Goal: Task Accomplishment & Management: Manage account settings

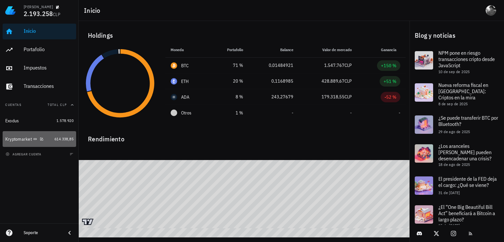
click at [23, 141] on div "Kryptomarket" at bounding box center [18, 140] width 27 height 6
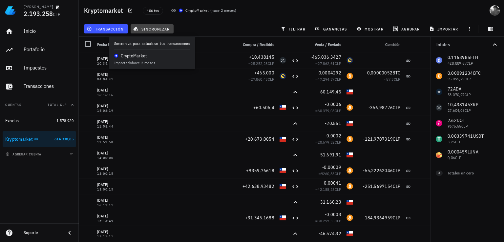
click at [149, 29] on span "sincronizar" at bounding box center [152, 28] width 35 height 5
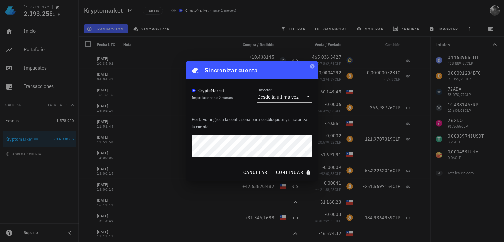
click at [313, 146] on div "Por favor ingresa la contraseña para desbloquear y sincronizar la cuenta." at bounding box center [252, 136] width 131 height 55
click at [273, 167] on button "continuar" at bounding box center [294, 173] width 42 height 12
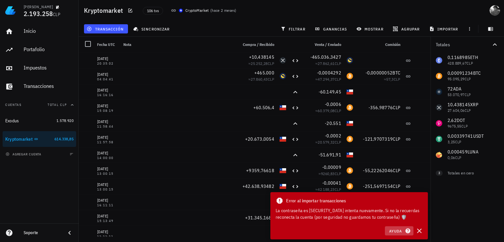
click at [397, 230] on span "Ayuda" at bounding box center [399, 231] width 20 height 6
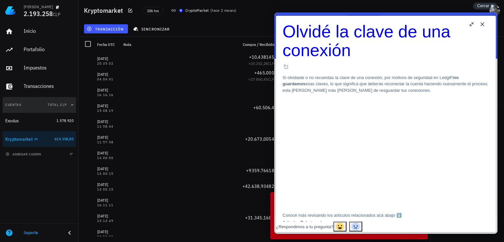
click at [54, 102] on div "Total CLP" at bounding box center [57, 104] width 19 height 5
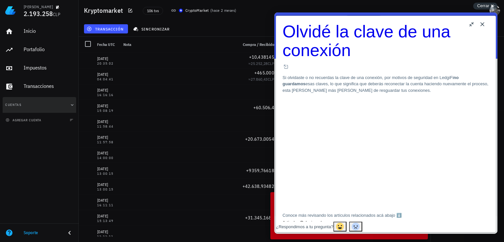
click at [56, 103] on button "Cuentas" at bounding box center [40, 105] width 74 height 16
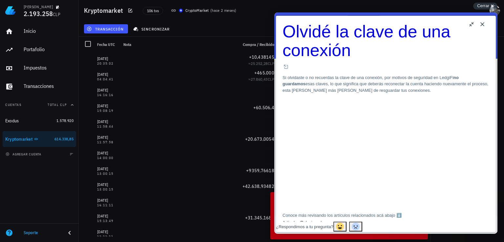
click at [204, 26] on div "transacción sincronizar filtrar ganancias mostrar [GEOGRAPHIC_DATA] importar" at bounding box center [292, 29] width 418 height 16
click at [483, 23] on button "Close" at bounding box center [482, 24] width 11 height 11
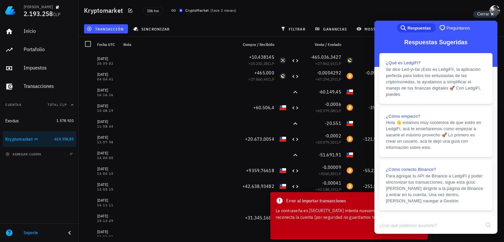
click at [398, 11] on div "Kryptomarket 106 txs CryptoMarket ( hace 2 meses )" at bounding box center [292, 10] width 426 height 21
click at [365, 207] on div "Error al importar transacciones La contraseña es [SECURITY_DATA] intenta nuevam…" at bounding box center [350, 208] width 158 height 33
click at [359, 211] on div "La contraseña es [SECURITY_DATA] intenta nuevamente. Si no la recuerdas reconec…" at bounding box center [349, 214] width 147 height 13
click at [495, 13] on div "Cerrar cross-small" at bounding box center [486, 14] width 24 height 7
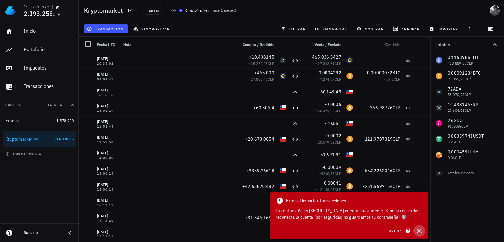
click at [420, 233] on icon "button" at bounding box center [420, 231] width 8 height 8
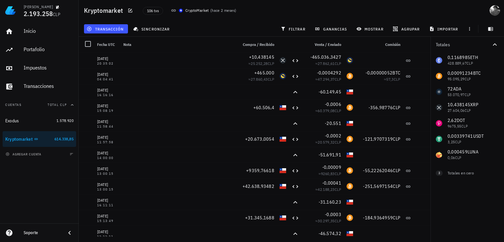
click at [192, 10] on div "CryptoMarket" at bounding box center [198, 10] width 24 height 7
click at [173, 9] on icon at bounding box center [173, 10] width 5 height 5
click at [149, 11] on span "106 txs" at bounding box center [153, 10] width 12 height 7
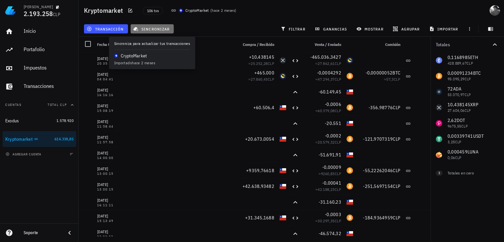
click at [156, 26] on span "sincronizar" at bounding box center [152, 28] width 35 height 5
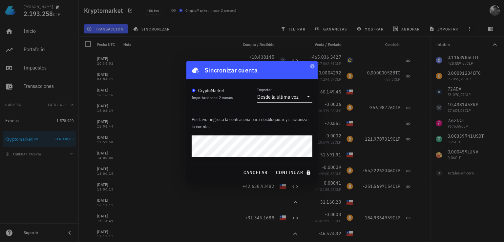
click at [273, 167] on button "continuar" at bounding box center [294, 173] width 42 height 12
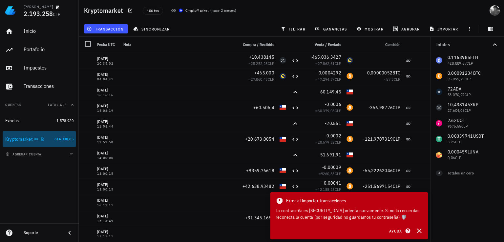
drag, startPoint x: 53, startPoint y: 138, endPoint x: 36, endPoint y: 139, distance: 16.8
click at [36, 139] on icon at bounding box center [36, 139] width 4 height 4
click at [35, 139] on icon at bounding box center [36, 139] width 4 height 4
click at [45, 138] on div "Kryptomarket" at bounding box center [28, 139] width 47 height 6
click at [42, 138] on icon "button" at bounding box center [43, 139] width 4 height 4
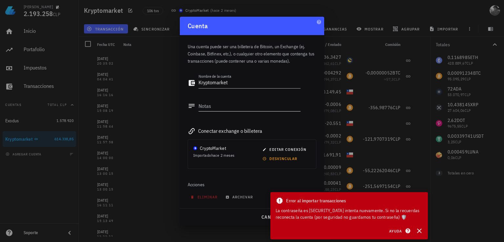
click at [214, 108] on textarea "Notas" at bounding box center [250, 106] width 102 height 11
click at [295, 147] on span "editar conexión" at bounding box center [285, 149] width 43 height 5
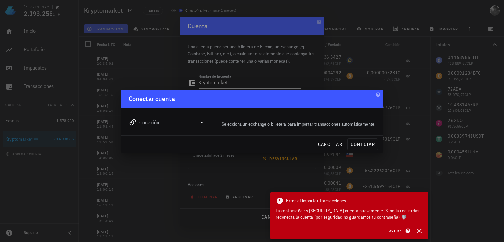
click at [179, 120] on input "Conexión" at bounding box center [168, 122] width 57 height 11
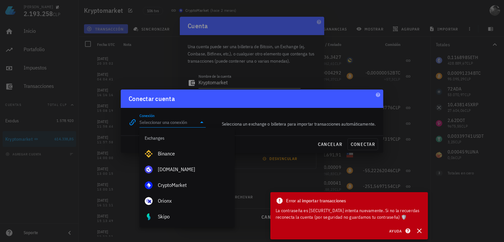
click at [186, 185] on div "CryptoMarket" at bounding box center [194, 185] width 72 height 6
type input "CryptoMarket"
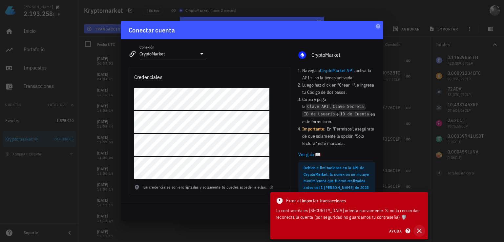
click at [415, 231] on button "button" at bounding box center [420, 231] width 12 height 12
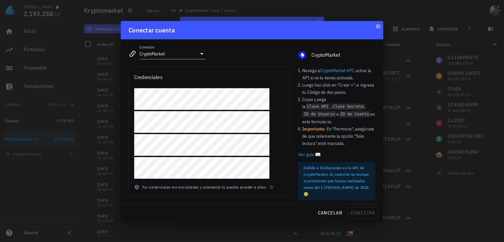
click at [318, 151] on link "Ver guía 📖" at bounding box center [337, 154] width 77 height 7
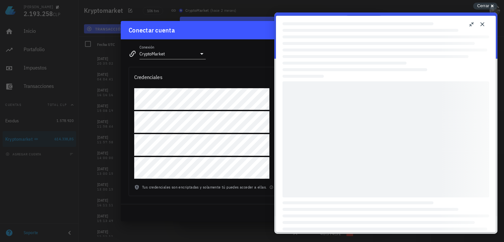
click at [484, 25] on button "Close" at bounding box center [482, 24] width 11 height 11
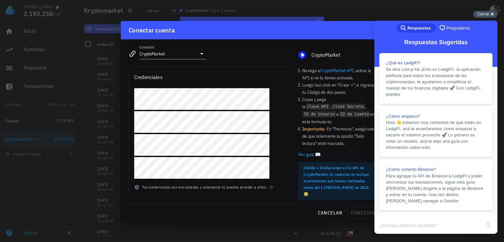
click at [491, 13] on div "Cerrar cross-small" at bounding box center [486, 14] width 24 height 7
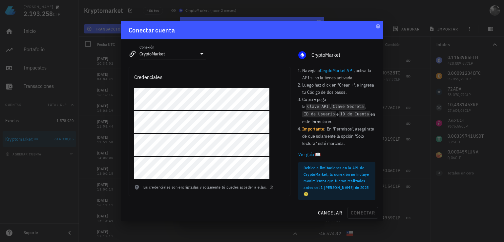
click at [318, 151] on link "Ver guía 📖" at bounding box center [337, 154] width 77 height 7
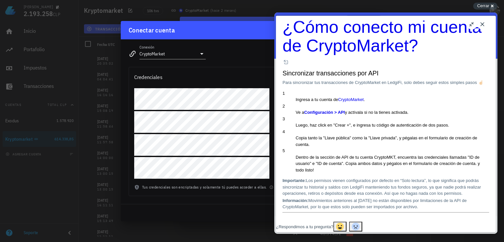
scroll to position [33, 0]
click at [243, 74] on div "Credenciales" at bounding box center [209, 77] width 161 height 20
click at [480, 25] on button "Close" at bounding box center [482, 24] width 11 height 11
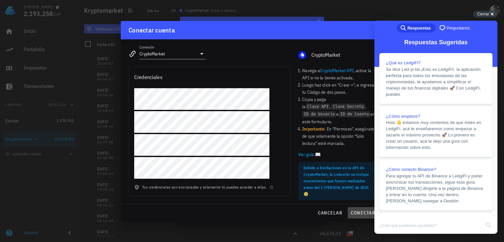
click at [361, 210] on span "conectar" at bounding box center [363, 213] width 25 height 6
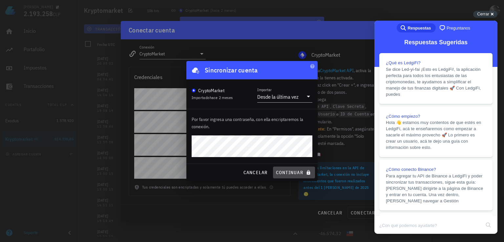
click at [297, 172] on span "continuar" at bounding box center [294, 173] width 37 height 6
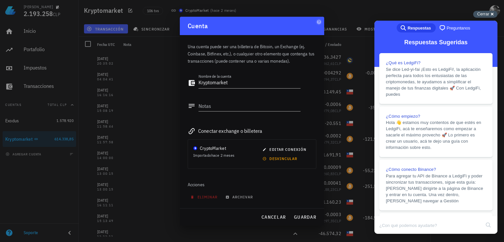
click at [486, 15] on span "Cerrar" at bounding box center [483, 13] width 12 height 5
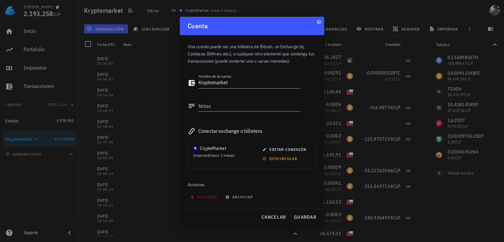
click at [351, 17] on div at bounding box center [252, 121] width 504 height 242
click at [299, 219] on span "guardar" at bounding box center [305, 217] width 23 height 6
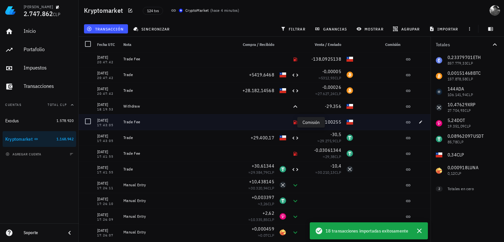
click at [294, 121] on icon at bounding box center [296, 123] width 4 height 4
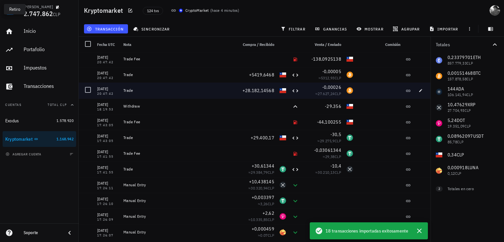
scroll to position [0, 0]
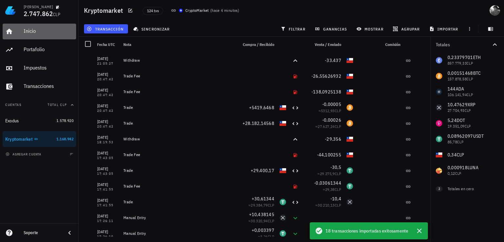
click at [63, 34] on div "Inicio" at bounding box center [49, 31] width 50 height 6
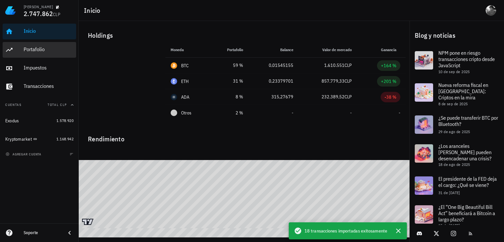
click at [39, 54] on div "Portafolio" at bounding box center [49, 49] width 50 height 15
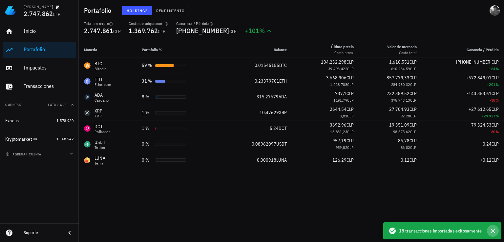
click at [495, 232] on icon "button" at bounding box center [493, 231] width 8 height 8
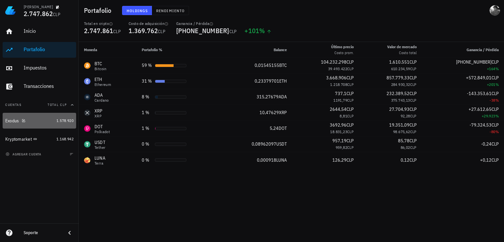
click at [37, 117] on div "Exodus" at bounding box center [29, 121] width 49 height 14
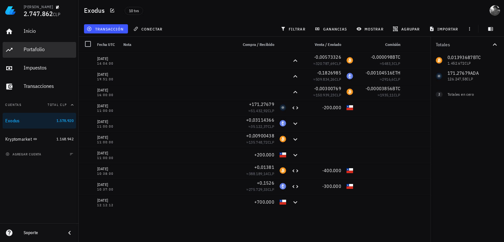
click at [33, 46] on div "Portafolio" at bounding box center [49, 49] width 50 height 15
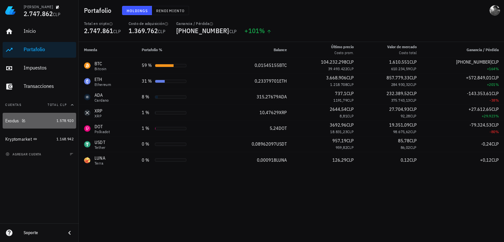
click at [9, 122] on div "Exodus" at bounding box center [12, 121] width 14 height 6
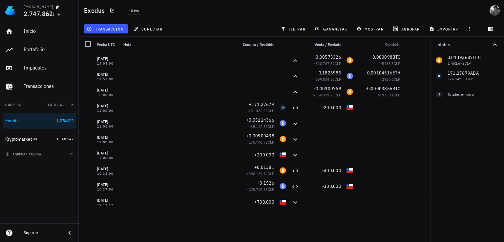
click at [468, 152] on div "Totales 0,01393687 BTC 1.452.672 CLP 171,27679 ADA 126.247,58 CLP 0 CLP 0 ETH 0…" at bounding box center [468, 140] width 74 height 206
click at [460, 149] on div "Totales 0,01393687 BTC 1.452.672 CLP 171,27679 ADA 126.247,58 CLP 0 CLP 0 ETH 0…" at bounding box center [468, 140] width 74 height 206
click at [21, 144] on div "Kryptomarket" at bounding box center [29, 139] width 49 height 14
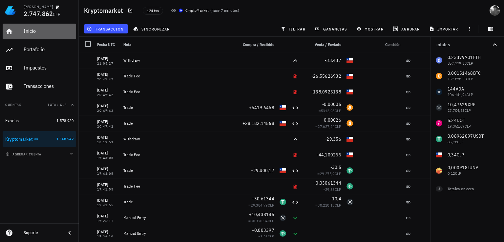
click at [38, 31] on div "Inicio" at bounding box center [49, 31] width 50 height 6
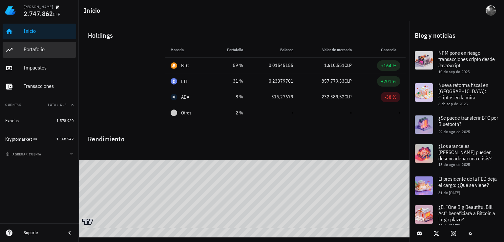
click at [38, 44] on div "Portafolio" at bounding box center [49, 49] width 50 height 15
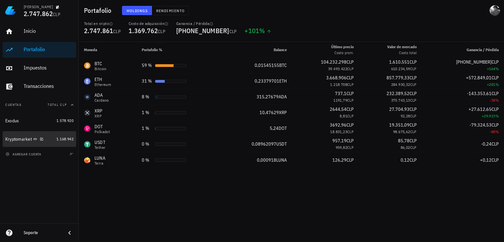
click at [11, 140] on div "Kryptomarket" at bounding box center [18, 140] width 27 height 6
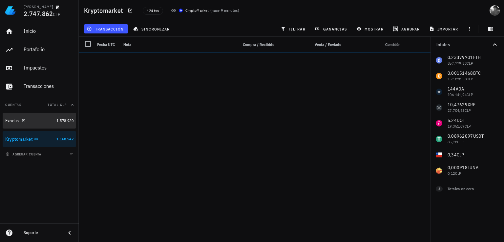
click at [15, 119] on div "Exodus" at bounding box center [12, 121] width 14 height 6
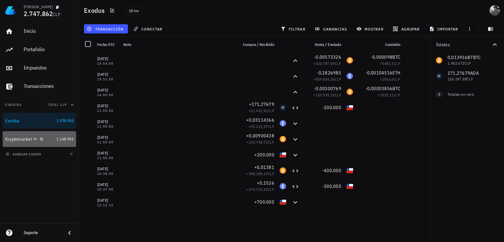
click at [19, 138] on div "Kryptomarket" at bounding box center [18, 140] width 27 height 6
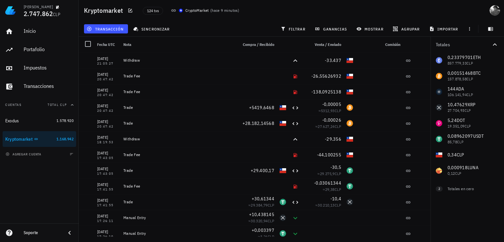
click at [467, 105] on div "0,23379701 ETH 857.779,33 CLP 0,00151468 BTC 157.878,58 CLP 144 ADA 106.141,94 …" at bounding box center [468, 116] width 74 height 126
click at [472, 112] on div "0,23379701 ETH 857.779,33 CLP 0,00151468 BTC 157.878,58 CLP 144 ADA 106.141,94 …" at bounding box center [468, 116] width 74 height 126
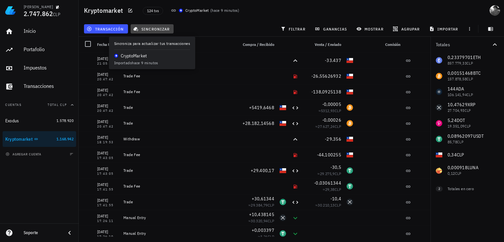
click at [156, 27] on span "sincronizar" at bounding box center [152, 28] width 35 height 5
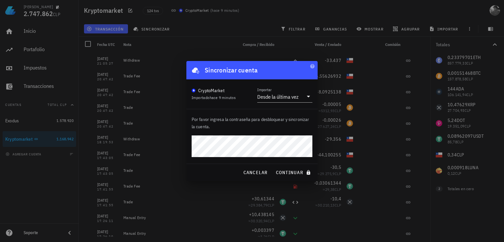
click at [301, 179] on div "cancelar continuar" at bounding box center [252, 172] width 131 height 17
click at [300, 178] on button "continuar" at bounding box center [294, 173] width 42 height 12
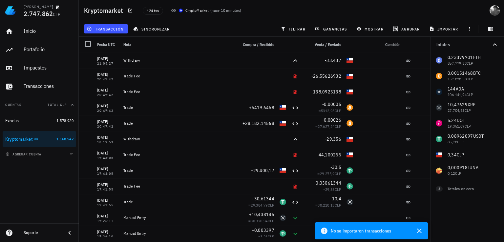
click at [202, 12] on div "CryptoMarket" at bounding box center [198, 10] width 24 height 7
click at [172, 11] on icon at bounding box center [173, 10] width 5 height 5
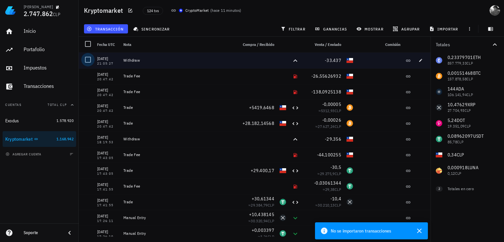
click at [88, 58] on div at bounding box center [87, 59] width 11 height 11
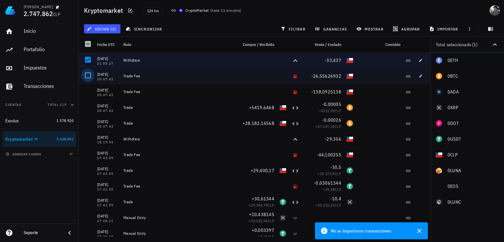
drag, startPoint x: 87, startPoint y: 74, endPoint x: 88, endPoint y: 86, distance: 11.6
click at [87, 75] on div at bounding box center [87, 75] width 11 height 11
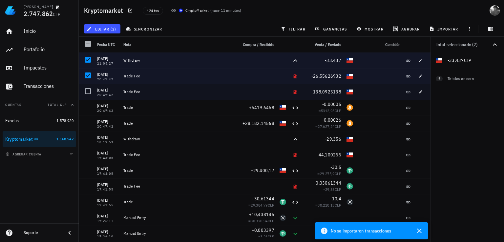
drag, startPoint x: 89, startPoint y: 90, endPoint x: 86, endPoint y: 101, distance: 11.7
click at [89, 91] on div at bounding box center [87, 91] width 11 height 11
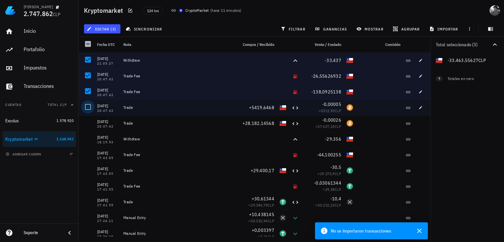
drag, startPoint x: 84, startPoint y: 106, endPoint x: 84, endPoint y: 110, distance: 4.6
click at [84, 109] on div at bounding box center [87, 106] width 11 height 11
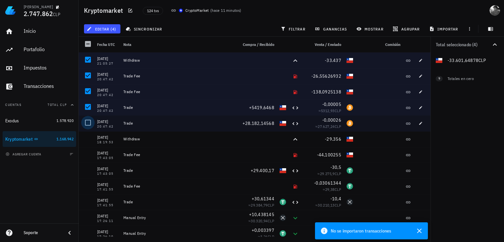
click at [88, 124] on div at bounding box center [87, 122] width 11 height 11
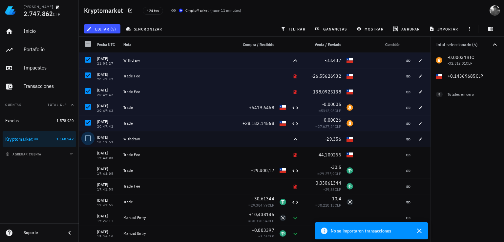
click at [86, 138] on div at bounding box center [87, 138] width 11 height 11
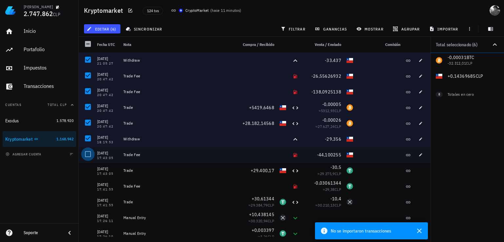
click at [86, 155] on div at bounding box center [87, 154] width 11 height 11
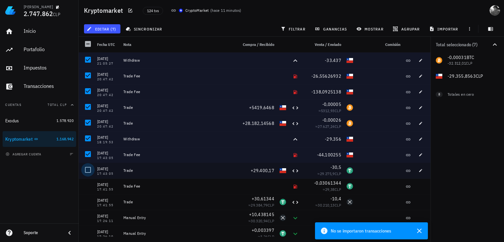
click at [90, 170] on div at bounding box center [87, 170] width 11 height 11
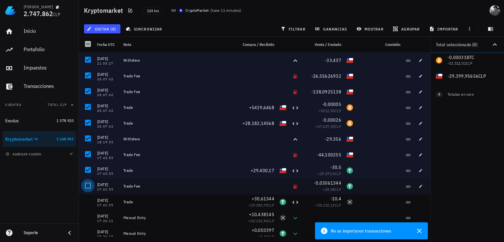
click at [90, 189] on div at bounding box center [87, 185] width 11 height 11
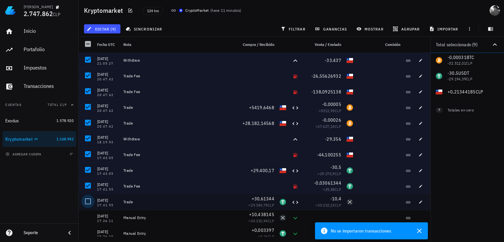
click at [88, 202] on div at bounding box center [87, 201] width 11 height 11
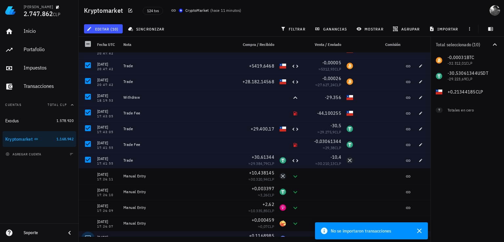
scroll to position [99, 0]
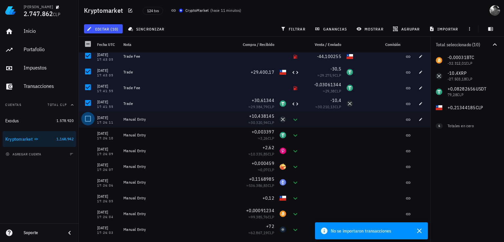
click at [88, 120] on div at bounding box center [87, 118] width 11 height 11
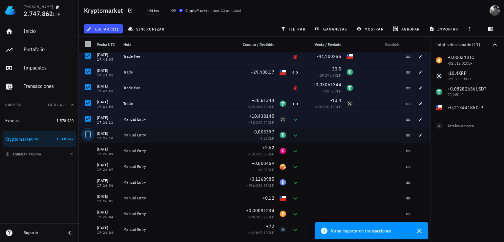
click at [91, 135] on div at bounding box center [87, 134] width 11 height 11
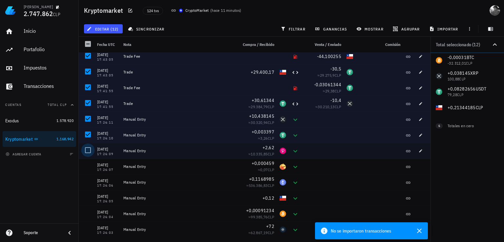
click at [88, 151] on div at bounding box center [87, 150] width 11 height 11
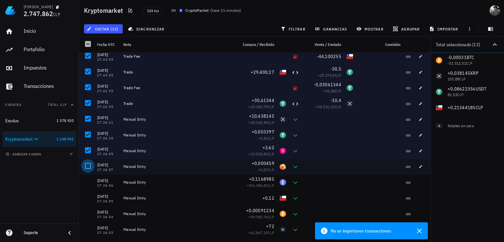
click at [88, 165] on div at bounding box center [87, 166] width 11 height 11
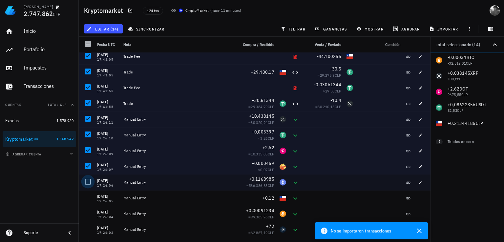
click at [90, 183] on div at bounding box center [87, 181] width 11 height 11
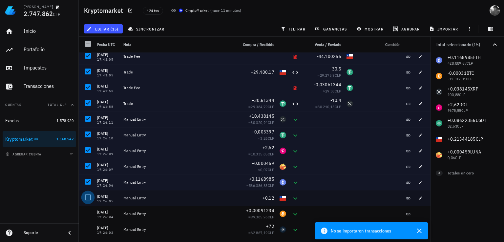
click at [88, 200] on div at bounding box center [87, 197] width 11 height 11
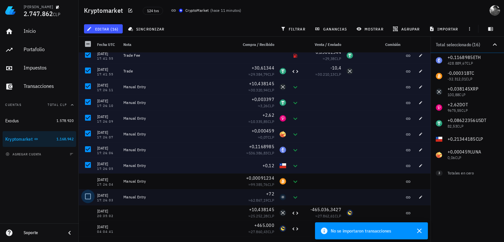
scroll to position [131, 0]
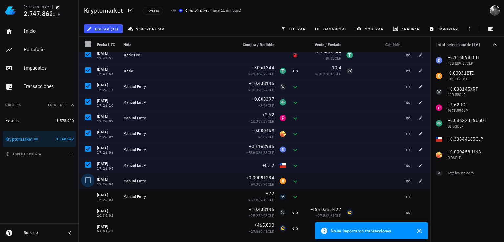
click at [87, 179] on div at bounding box center [87, 180] width 11 height 11
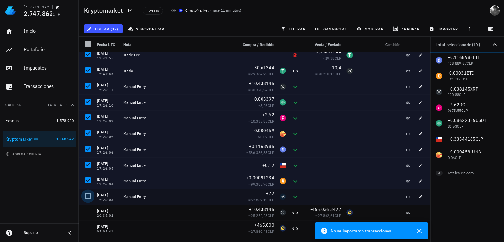
click at [87, 194] on div at bounding box center [87, 196] width 11 height 11
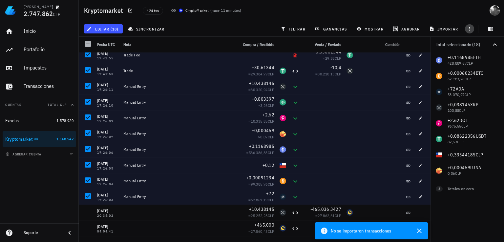
click at [471, 27] on icon "button" at bounding box center [469, 28] width 5 height 5
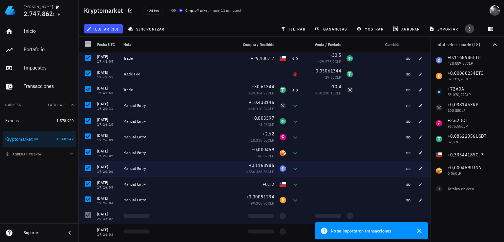
scroll to position [164, 0]
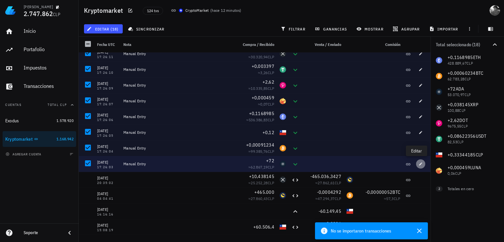
click at [419, 166] on span "button" at bounding box center [420, 164] width 9 height 4
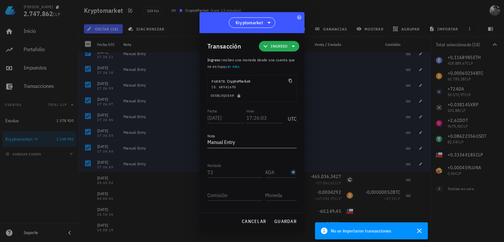
click at [273, 49] on span "Ingreso" at bounding box center [279, 46] width 17 height 7
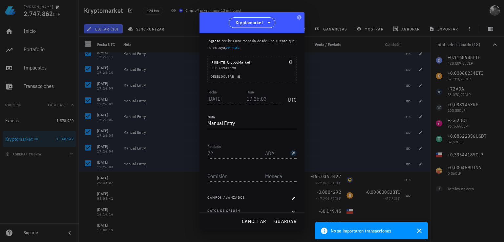
scroll to position [28, 0]
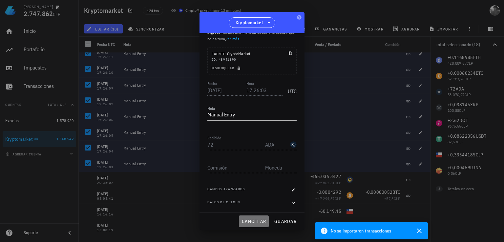
click at [260, 221] on span "cancelar" at bounding box center [254, 222] width 25 height 6
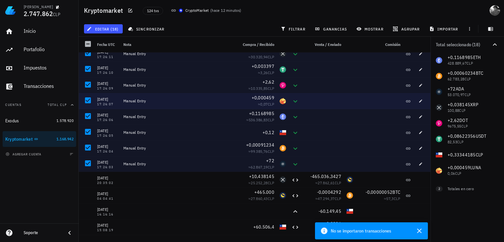
click at [105, 103] on div "17:26:07" at bounding box center [107, 104] width 21 height 3
click at [129, 102] on div "Manual Entry" at bounding box center [177, 101] width 109 height 5
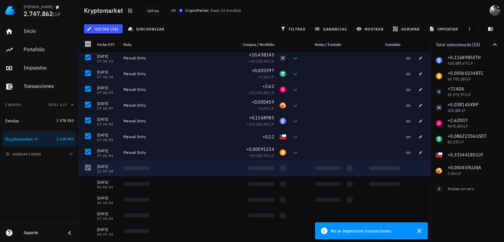
scroll to position [164, 0]
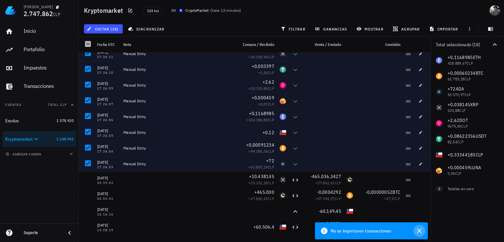
click at [422, 232] on icon "button" at bounding box center [420, 231] width 8 height 8
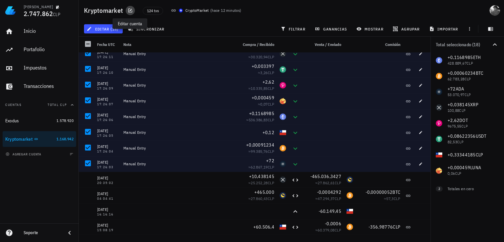
click at [128, 11] on icon "button" at bounding box center [130, 10] width 5 height 5
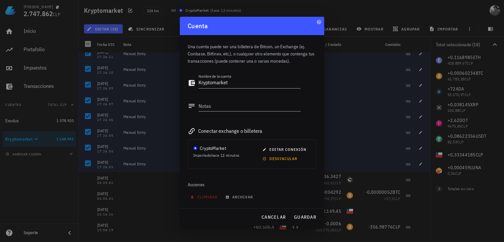
click at [357, 103] on div at bounding box center [252, 121] width 504 height 242
click at [148, 85] on div at bounding box center [252, 121] width 504 height 242
click at [271, 211] on div "cancelar guardar" at bounding box center [252, 217] width 144 height 17
click at [272, 212] on button "cancelar" at bounding box center [274, 217] width 30 height 12
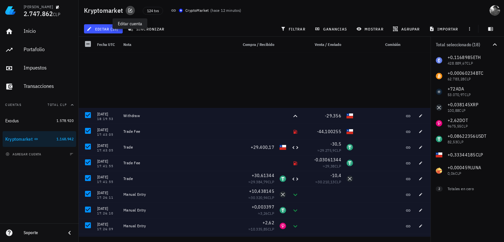
scroll to position [0, 0]
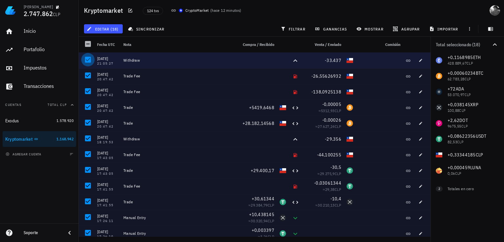
click at [88, 56] on div at bounding box center [87, 59] width 11 height 11
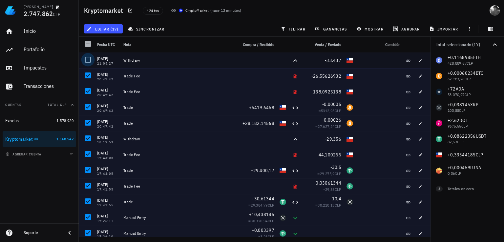
click at [88, 60] on div at bounding box center [87, 59] width 11 height 11
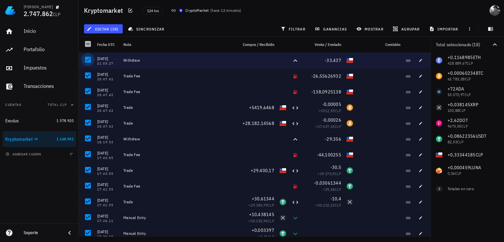
click at [88, 59] on div at bounding box center [87, 59] width 11 height 11
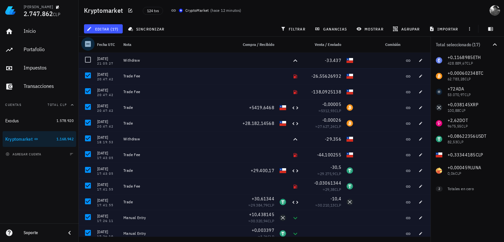
click at [88, 45] on div at bounding box center [87, 43] width 11 height 11
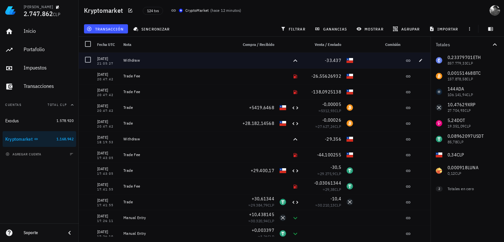
click at [106, 61] on div "[DATE]" at bounding box center [107, 59] width 21 height 7
click at [419, 61] on icon "button" at bounding box center [421, 60] width 4 height 4
type input "[DATE]"
type input "21:05:27"
type textarea "Withdraw"
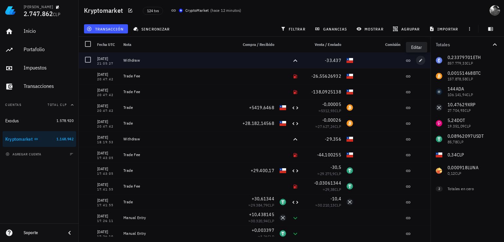
type input "33.437"
type input "CLP"
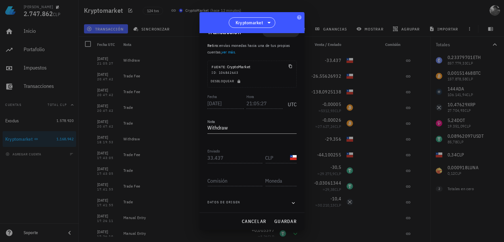
scroll to position [14, 0]
click at [292, 203] on icon "button" at bounding box center [293, 203] width 3 height 2
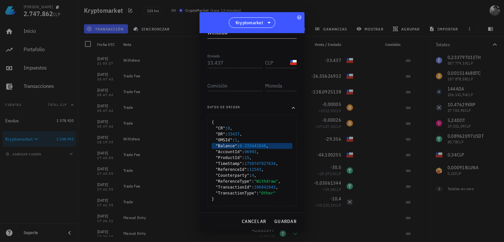
scroll to position [0, 0]
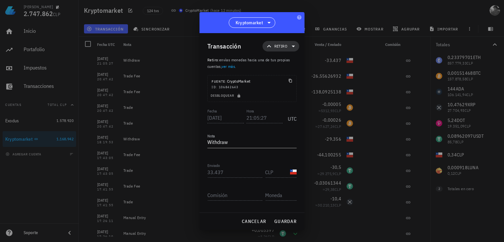
click at [279, 47] on span "Retiro" at bounding box center [281, 46] width 13 height 7
click at [404, 66] on div at bounding box center [252, 121] width 504 height 242
click at [388, 67] on div at bounding box center [252, 121] width 504 height 242
click at [176, 64] on div at bounding box center [252, 121] width 504 height 242
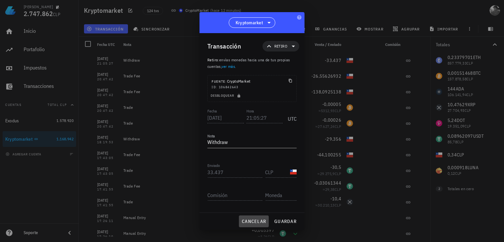
click at [264, 217] on button "cancelar" at bounding box center [254, 222] width 30 height 12
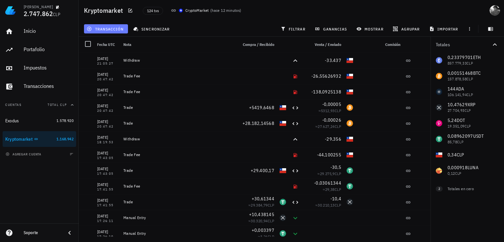
click at [110, 28] on span "transacción" at bounding box center [106, 28] width 36 height 5
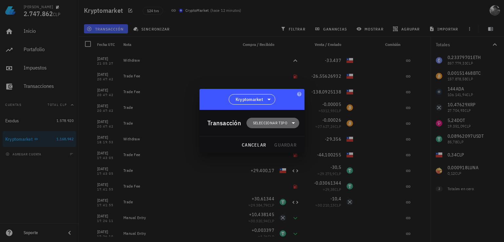
click at [266, 122] on span "Seleccionar tipo" at bounding box center [270, 123] width 34 height 7
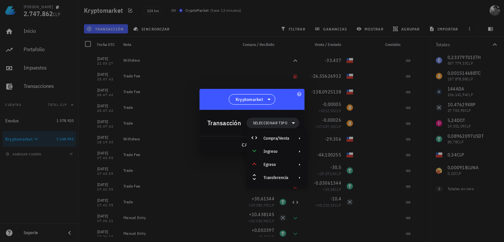
click at [359, 106] on div at bounding box center [252, 121] width 504 height 242
click at [194, 140] on div at bounding box center [252, 121] width 504 height 242
click at [184, 167] on div at bounding box center [252, 121] width 504 height 242
click at [325, 153] on div at bounding box center [252, 121] width 504 height 242
drag, startPoint x: 324, startPoint y: 153, endPoint x: 260, endPoint y: 146, distance: 64.7
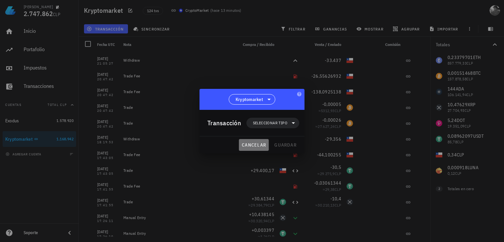
click at [260, 146] on span "cancelar" at bounding box center [254, 145] width 25 height 6
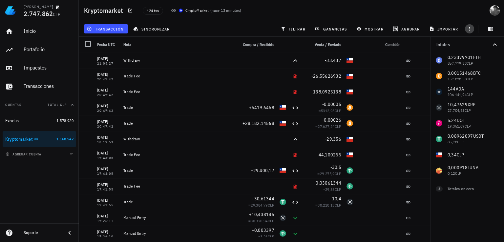
click at [471, 29] on icon "button" at bounding box center [469, 28] width 5 height 5
click at [491, 30] on icon "button" at bounding box center [491, 29] width 5 height 4
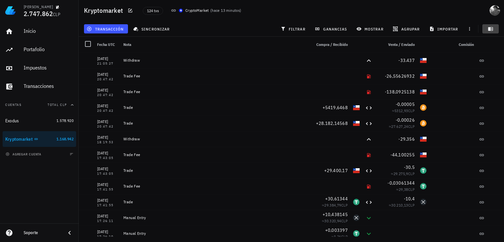
click at [491, 30] on icon "button" at bounding box center [491, 29] width 5 height 4
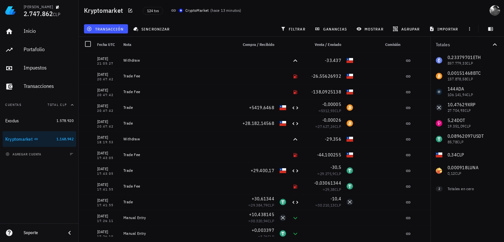
click at [473, 69] on div "0,23379701 ETH 857.779,33 CLP 0,00151468 BTC 157.878,58 CLP 144 ADA 106.141,94 …" at bounding box center [468, 116] width 74 height 126
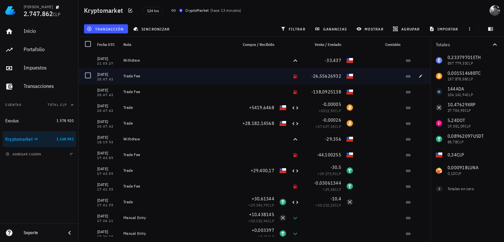
drag, startPoint x: 132, startPoint y: 78, endPoint x: 118, endPoint y: 78, distance: 14.1
click at [118, 78] on div "[DATE] 20:47:42" at bounding box center [108, 76] width 26 height 16
click at [88, 78] on div at bounding box center [87, 75] width 11 height 11
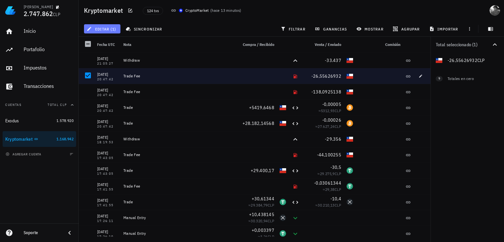
click at [112, 29] on span "editar (1)" at bounding box center [102, 28] width 28 height 5
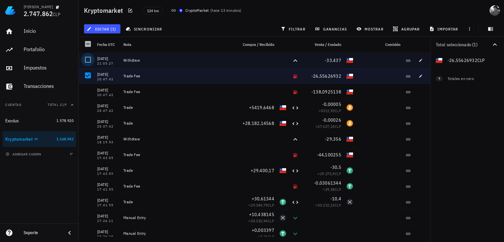
click at [86, 58] on div at bounding box center [87, 59] width 11 height 11
click at [101, 29] on span "editar (2)" at bounding box center [102, 28] width 28 height 5
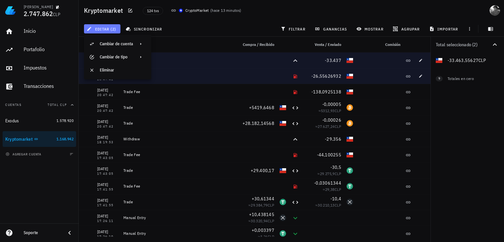
click at [101, 29] on span "editar (2)" at bounding box center [102, 28] width 28 height 5
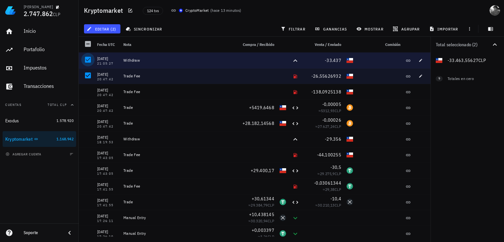
click at [88, 59] on div at bounding box center [87, 59] width 11 height 11
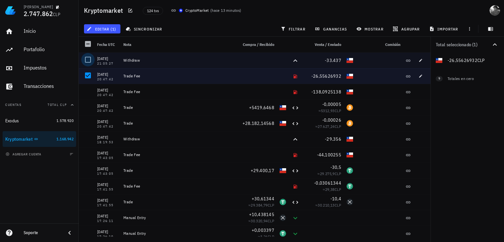
click at [87, 61] on div at bounding box center [87, 59] width 11 height 11
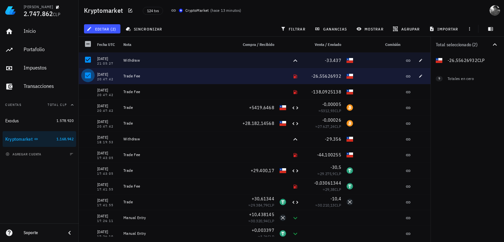
click at [88, 78] on div at bounding box center [87, 75] width 11 height 11
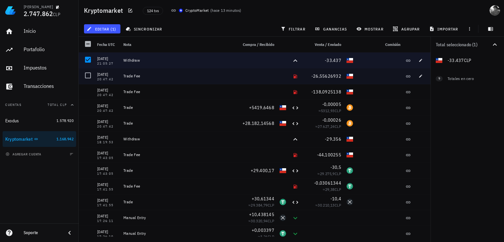
drag, startPoint x: 89, startPoint y: 76, endPoint x: 87, endPoint y: 84, distance: 8.6
click at [89, 76] on div at bounding box center [87, 75] width 11 height 11
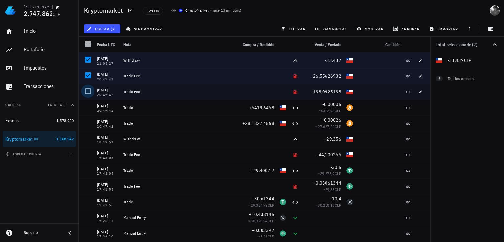
click at [87, 91] on div at bounding box center [87, 91] width 11 height 11
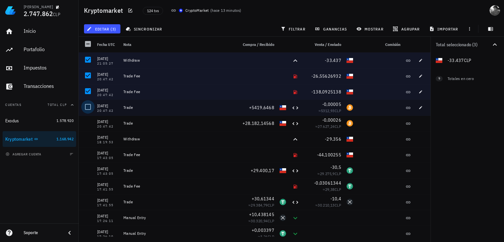
click at [88, 108] on div at bounding box center [87, 106] width 11 height 11
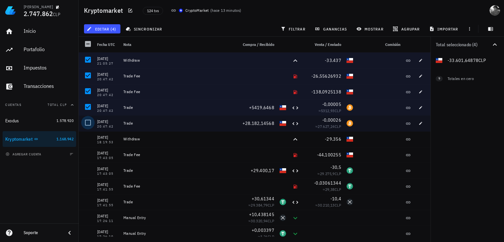
click at [88, 125] on div at bounding box center [87, 122] width 11 height 11
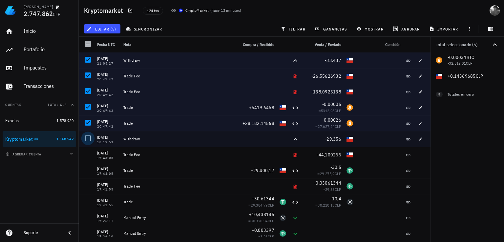
click at [89, 138] on div at bounding box center [87, 138] width 11 height 11
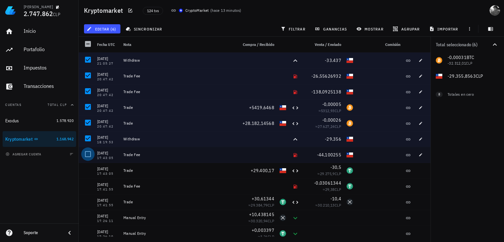
click at [89, 155] on div at bounding box center [87, 154] width 11 height 11
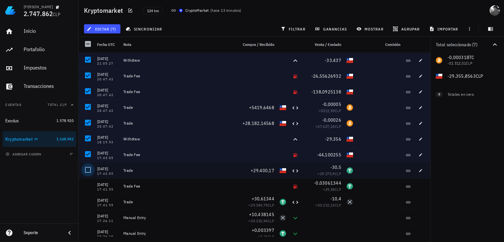
click at [89, 172] on div at bounding box center [87, 170] width 11 height 11
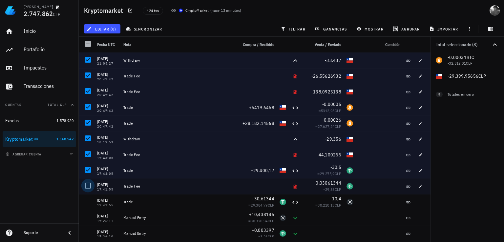
click at [90, 188] on div at bounding box center [87, 185] width 11 height 11
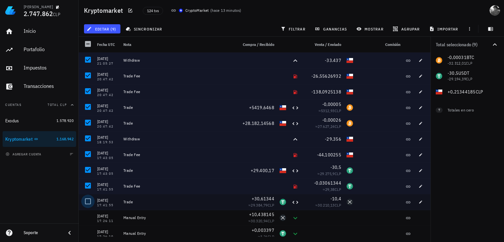
click at [90, 204] on div at bounding box center [87, 201] width 11 height 11
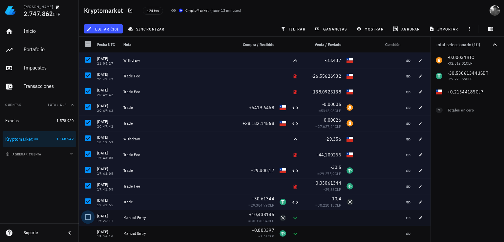
click at [90, 217] on div at bounding box center [87, 217] width 11 height 11
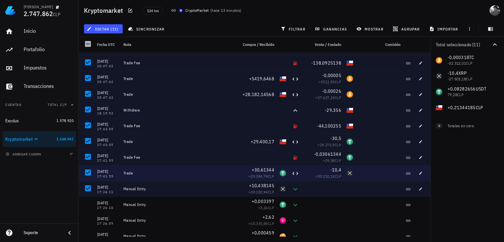
scroll to position [66, 0]
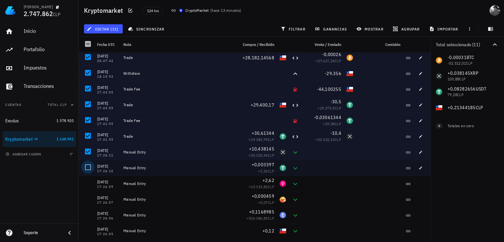
click at [89, 165] on div at bounding box center [87, 167] width 11 height 11
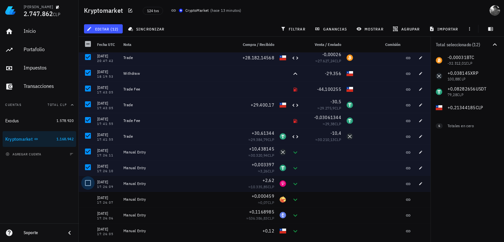
click at [86, 185] on div at bounding box center [87, 183] width 11 height 11
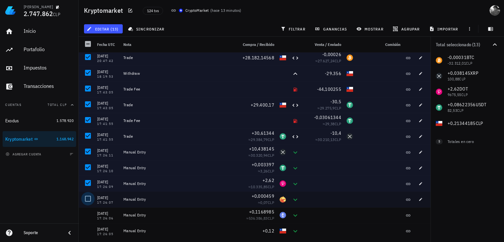
click at [89, 199] on div at bounding box center [87, 198] width 11 height 11
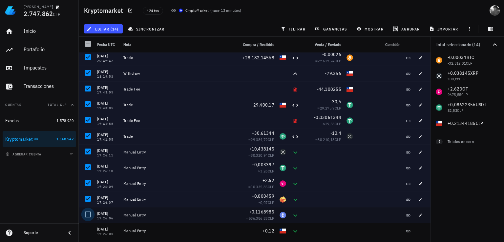
click at [90, 215] on div at bounding box center [87, 214] width 11 height 11
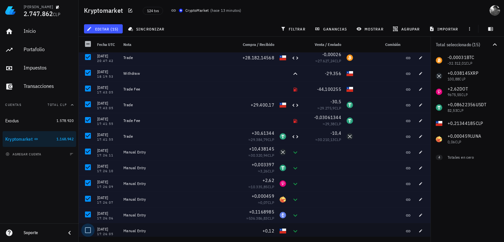
click at [90, 232] on div at bounding box center [87, 230] width 11 height 11
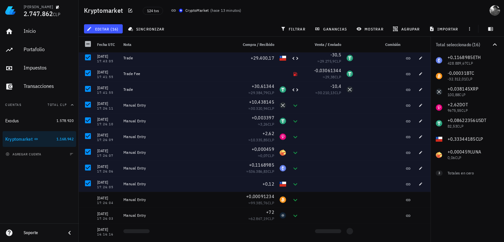
scroll to position [164, 0]
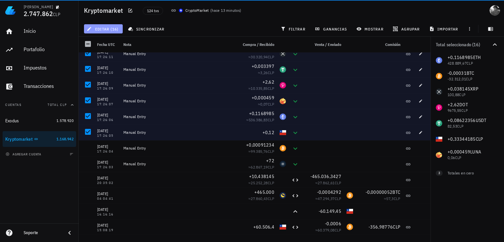
click at [104, 29] on span "editar (16)" at bounding box center [103, 28] width 31 height 5
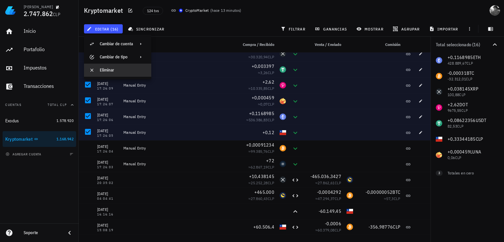
click at [109, 71] on div "Eliminar" at bounding box center [123, 70] width 46 height 5
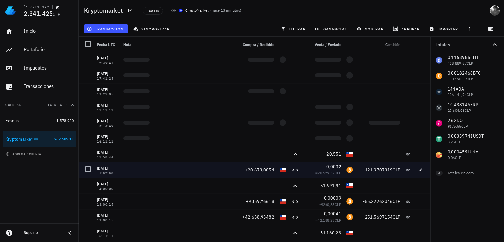
scroll to position [0, 0]
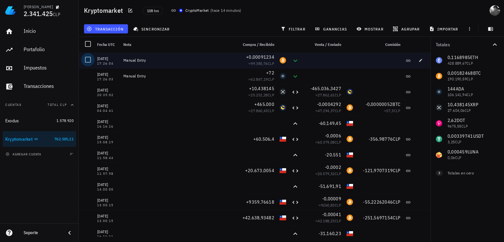
click at [92, 59] on div at bounding box center [87, 59] width 11 height 11
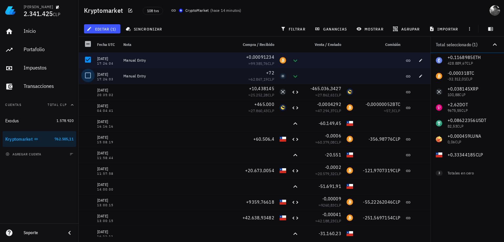
click at [90, 76] on div at bounding box center [87, 75] width 11 height 11
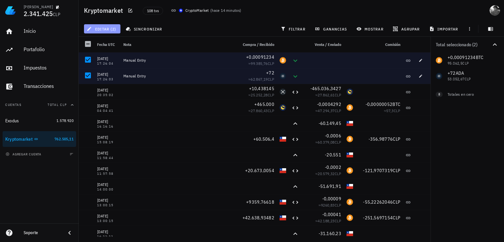
click at [104, 31] on span "editar (2)" at bounding box center [102, 28] width 28 height 5
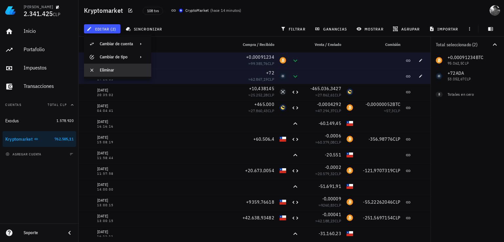
click at [115, 71] on div "Eliminar" at bounding box center [123, 70] width 46 height 5
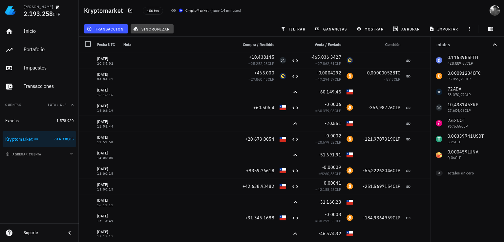
click at [158, 27] on span "sincronizar" at bounding box center [152, 28] width 35 height 5
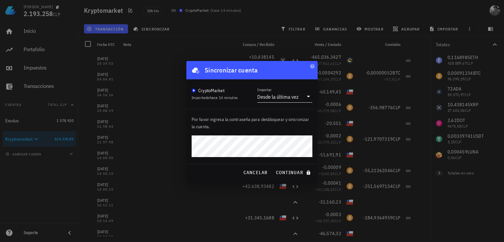
click at [296, 101] on div "Desde la última vez" at bounding box center [280, 96] width 46 height 11
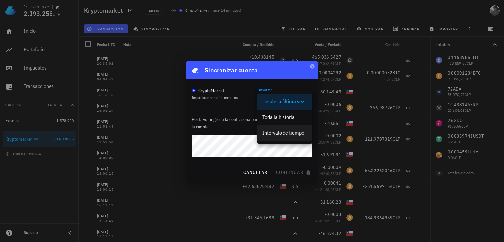
click at [297, 139] on div "Intervalo de tiempo" at bounding box center [285, 133] width 45 height 14
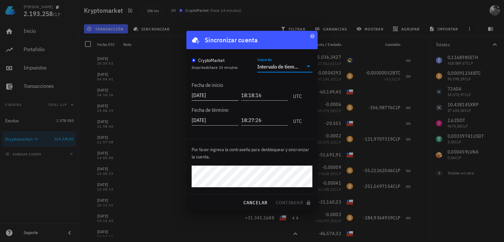
click at [227, 96] on input "[DATE]" at bounding box center [215, 95] width 47 height 11
type input "[DATE]"
click at [287, 205] on span "continuar" at bounding box center [294, 203] width 37 height 6
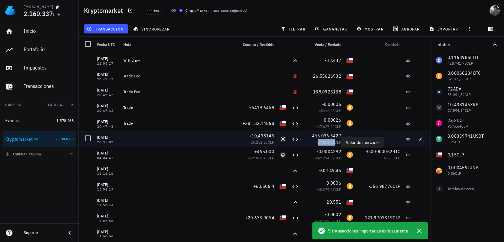
click at [321, 140] on span "27.862,61" at bounding box center [326, 142] width 17 height 5
click at [332, 140] on div "≈ 27.862,61 CLP" at bounding box center [323, 142] width 37 height 7
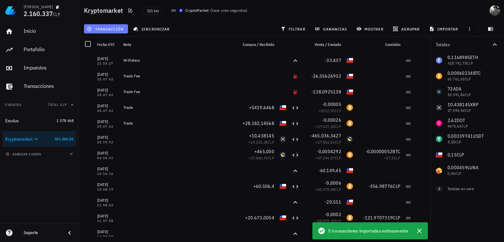
click at [96, 28] on span "transacción" at bounding box center [106, 28] width 36 height 5
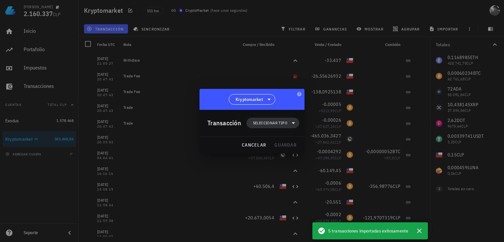
click at [265, 121] on span "Seleccionar tipo" at bounding box center [270, 123] width 34 height 7
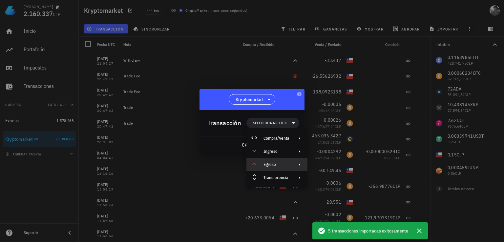
click at [281, 166] on div "Egreso" at bounding box center [277, 164] width 26 height 5
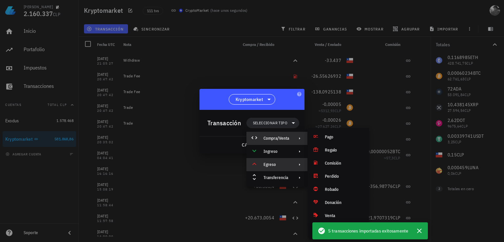
click at [287, 139] on div "Compra/Venta" at bounding box center [277, 138] width 26 height 5
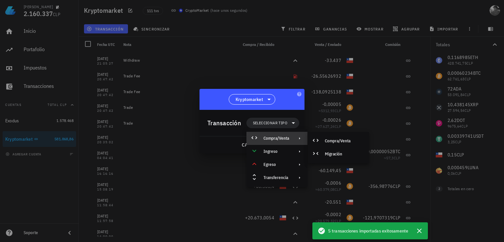
click at [287, 139] on div "Compra/Venta" at bounding box center [277, 138] width 26 height 5
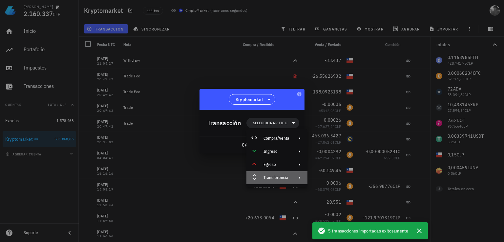
click at [287, 180] on div "Transferencia" at bounding box center [277, 177] width 26 height 5
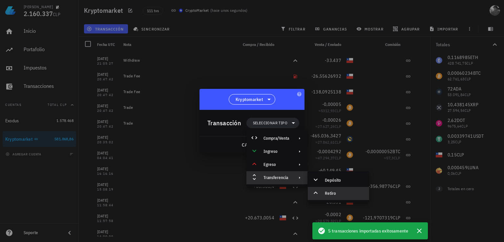
click at [334, 193] on div "Retiro" at bounding box center [344, 193] width 39 height 5
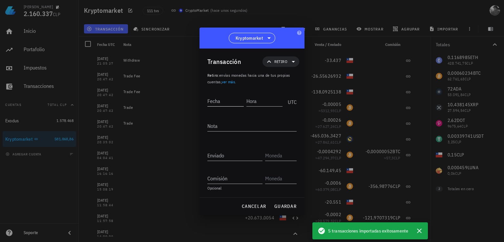
click at [228, 104] on input "Fecha" at bounding box center [226, 101] width 36 height 11
click at [228, 103] on input "Fecha" at bounding box center [226, 101] width 37 height 11
type input "[DATE]"
click at [268, 104] on input "Hora" at bounding box center [265, 101] width 35 height 11
type input "13:13:13"
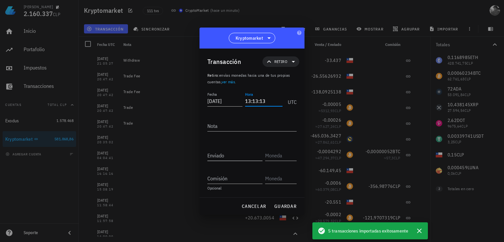
click at [249, 154] on input "Enviado" at bounding box center [235, 155] width 55 height 11
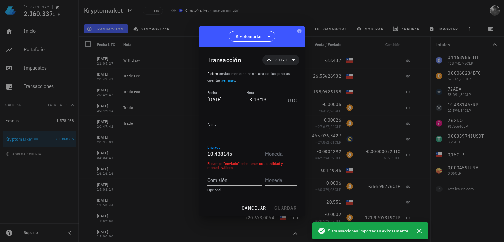
type input "10,438145"
click at [288, 153] on input "text" at bounding box center [280, 154] width 30 height 11
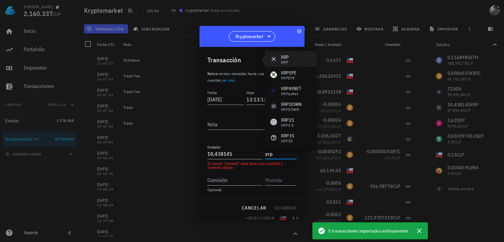
click at [290, 58] on div "XRP XRP" at bounding box center [291, 59] width 52 height 16
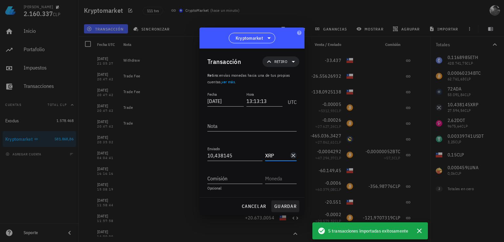
type input "XRP"
click at [285, 208] on span "guardar" at bounding box center [285, 207] width 23 height 6
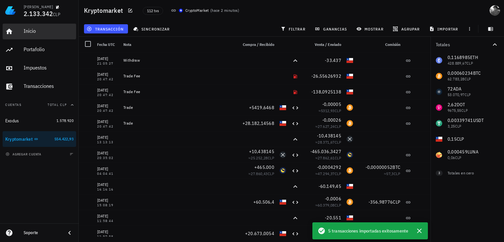
click at [38, 32] on div "Inicio" at bounding box center [49, 31] width 50 height 6
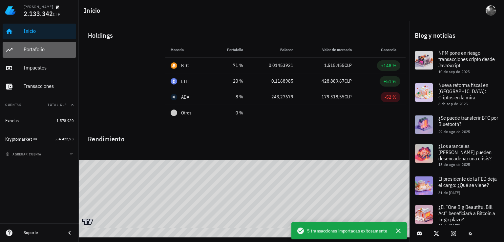
click at [40, 50] on div "Portafolio" at bounding box center [49, 49] width 50 height 6
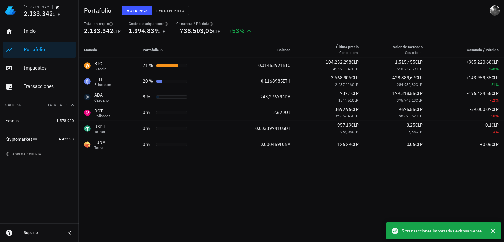
click at [227, 211] on div "Moneda Portafolio % Balance Último precio Costo prom. Valor [PERSON_NAME] Costo…" at bounding box center [292, 142] width 426 height 200
click at [494, 231] on icon "button" at bounding box center [493, 231] width 8 height 8
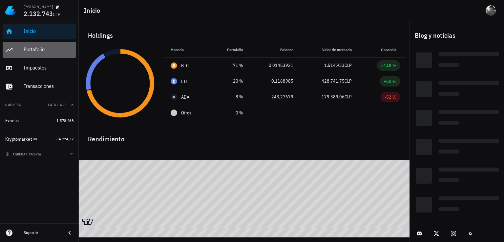
click at [46, 50] on div "Portafolio" at bounding box center [49, 49] width 50 height 6
